Goal: Obtain resource: Obtain resource

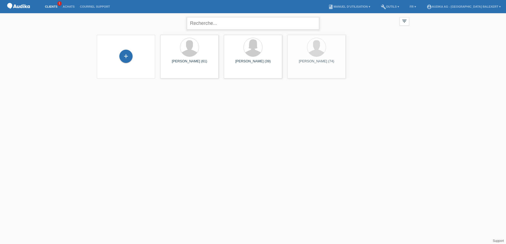
click at [210, 24] on input "text" at bounding box center [253, 23] width 132 height 12
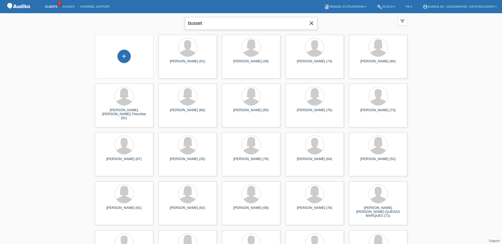
type input "busset"
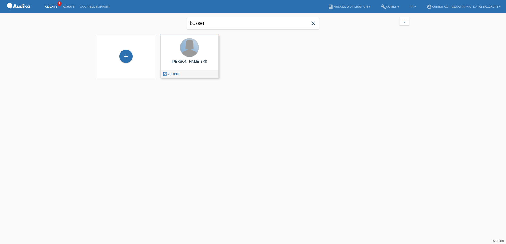
click at [197, 46] on div at bounding box center [189, 47] width 19 height 19
click at [182, 74] on div "launch Afficher" at bounding box center [189, 74] width 58 height 8
click at [165, 74] on icon "launch" at bounding box center [164, 74] width 5 height 5
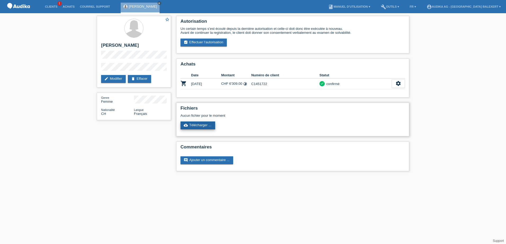
click at [196, 125] on link "cloud_upload Télécharger ..." at bounding box center [197, 126] width 35 height 8
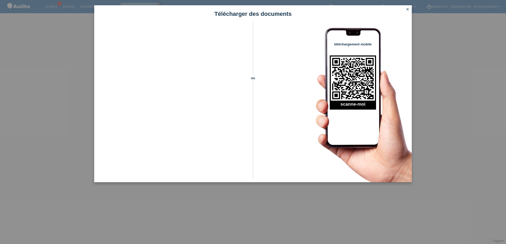
click at [408, 8] on icon "close" at bounding box center [407, 9] width 4 height 4
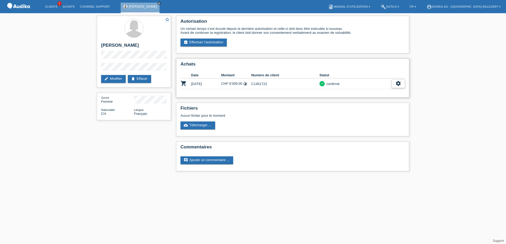
click at [396, 82] on icon "settings" at bounding box center [398, 84] width 6 height 6
click at [342, 107] on span "Télécharger les détails du financement" at bounding box center [366, 108] width 61 height 6
